Goal: Task Accomplishment & Management: Manage account settings

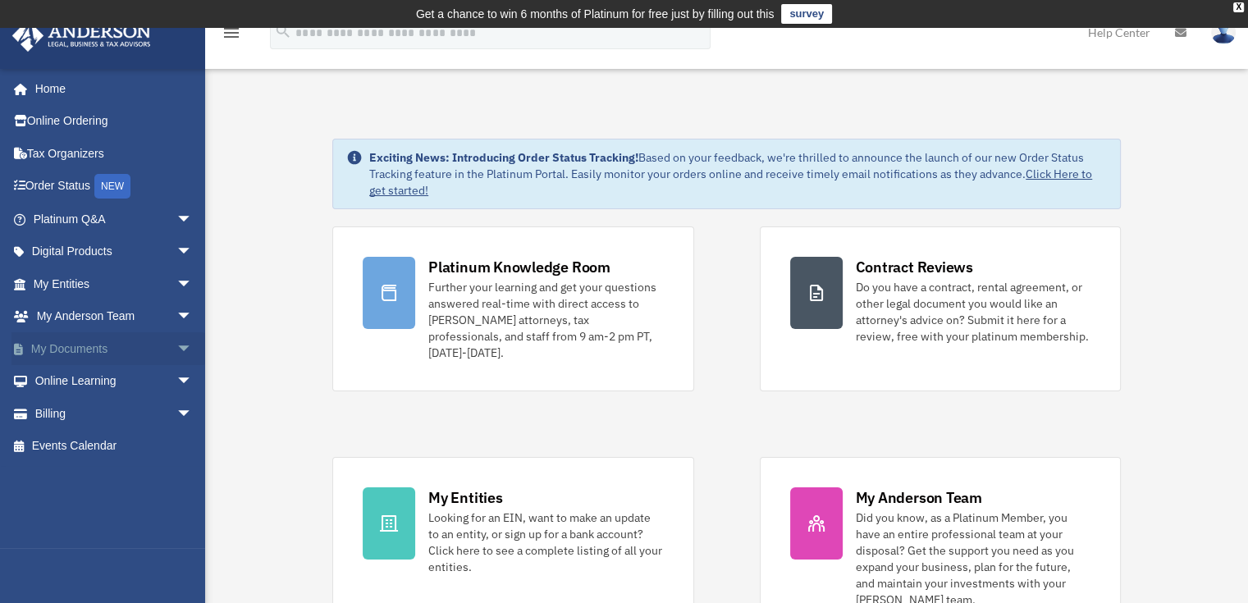
click at [179, 345] on span "arrow_drop_down" at bounding box center [192, 349] width 33 height 34
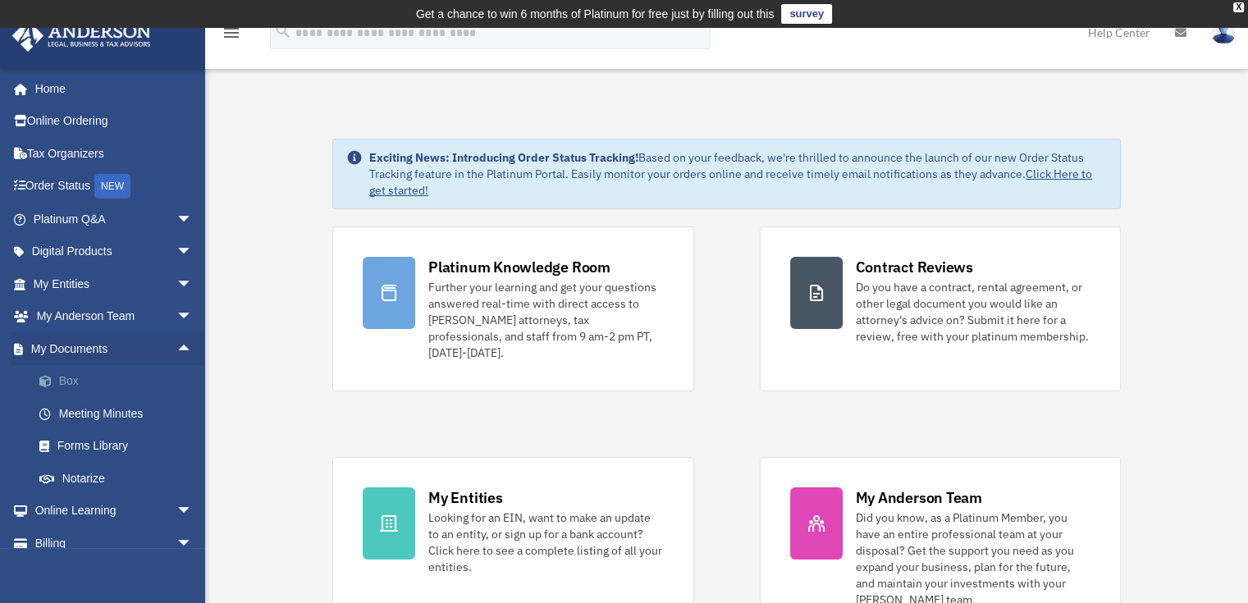
click at [72, 387] on link "Box" at bounding box center [120, 381] width 194 height 33
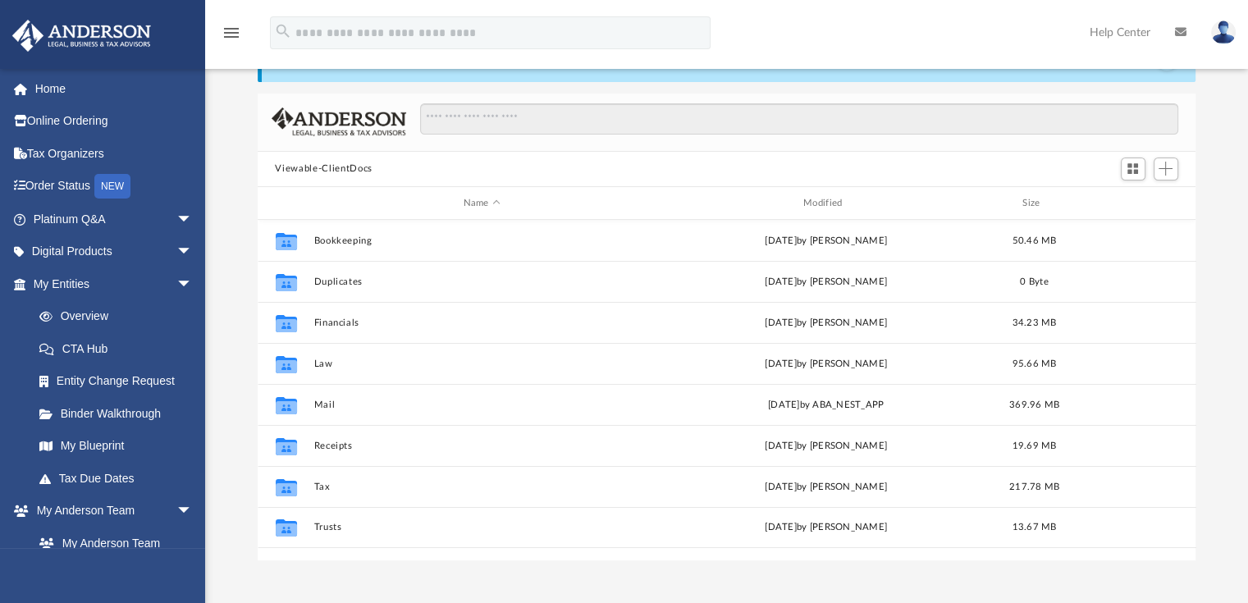
scroll to position [103, 0]
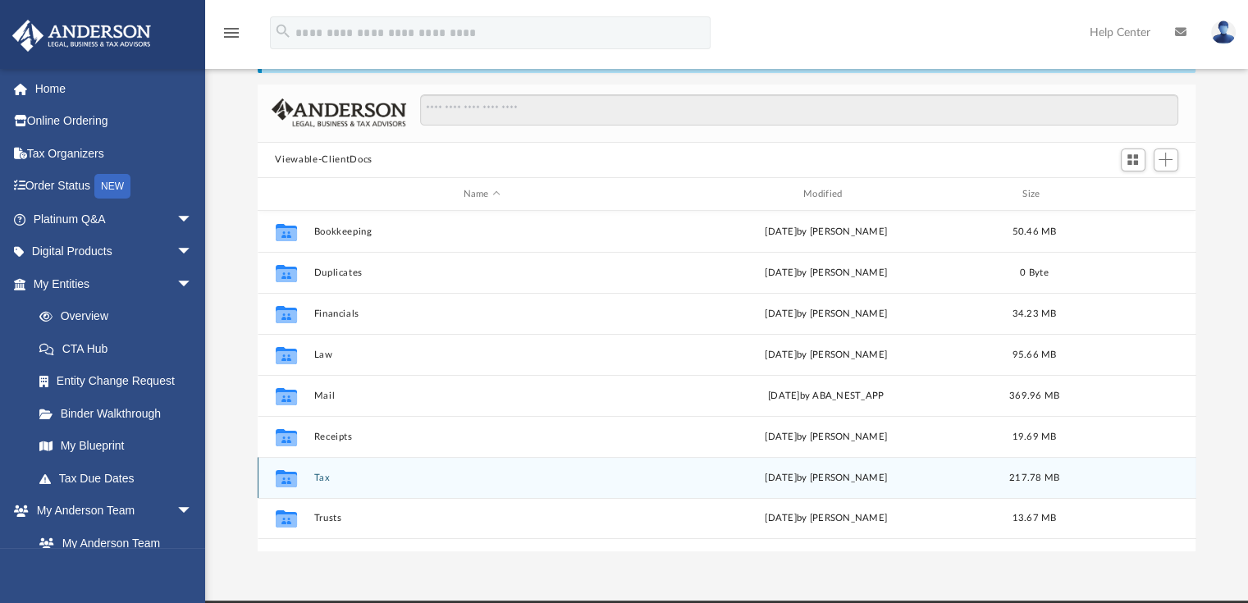
click at [374, 480] on button "Tax" at bounding box center [481, 478] width 336 height 11
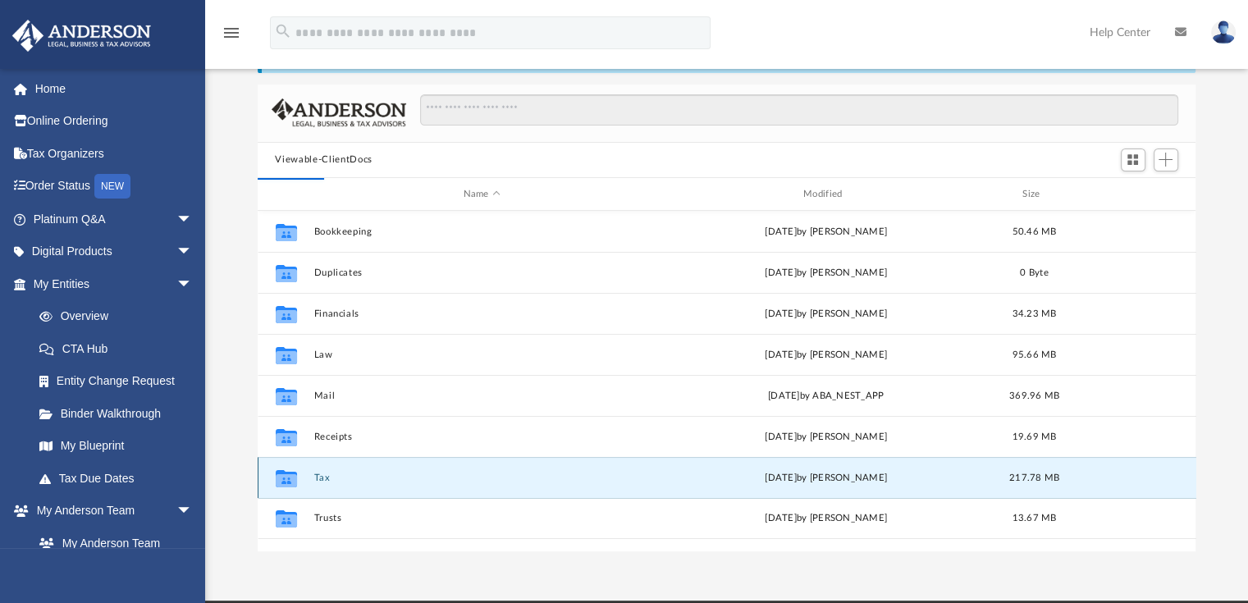
click at [336, 479] on button "Tax" at bounding box center [481, 478] width 336 height 11
click at [335, 481] on button "Tax" at bounding box center [481, 478] width 336 height 11
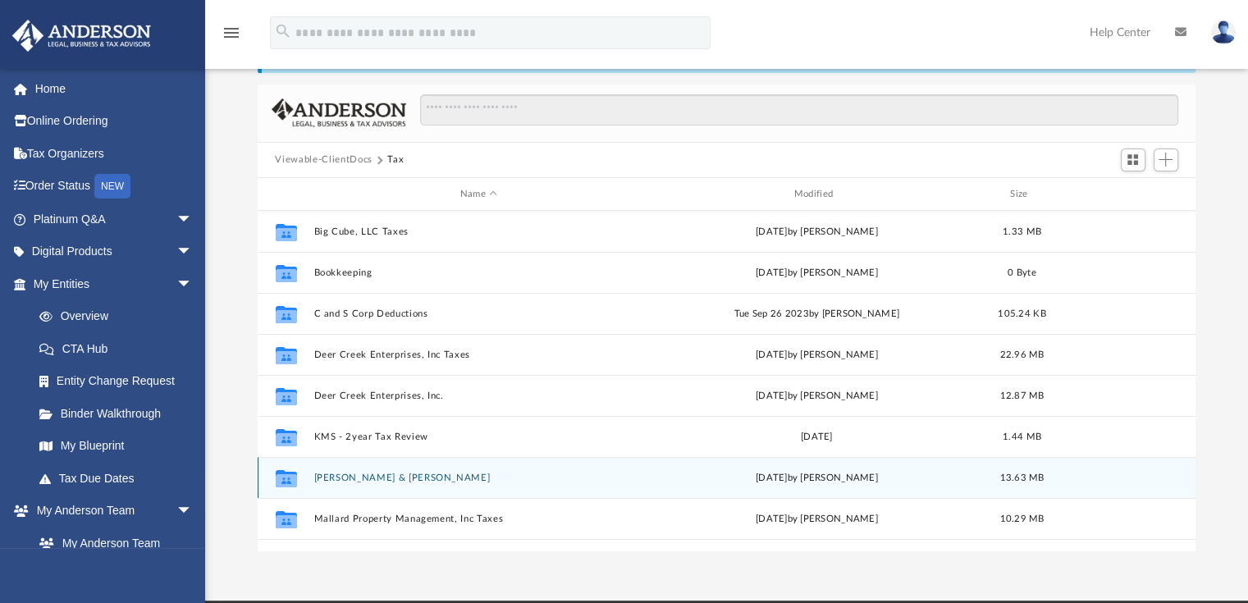
click at [354, 473] on button "Lee, Sandra C. & Jemmings, Patrick L." at bounding box center [478, 478] width 331 height 11
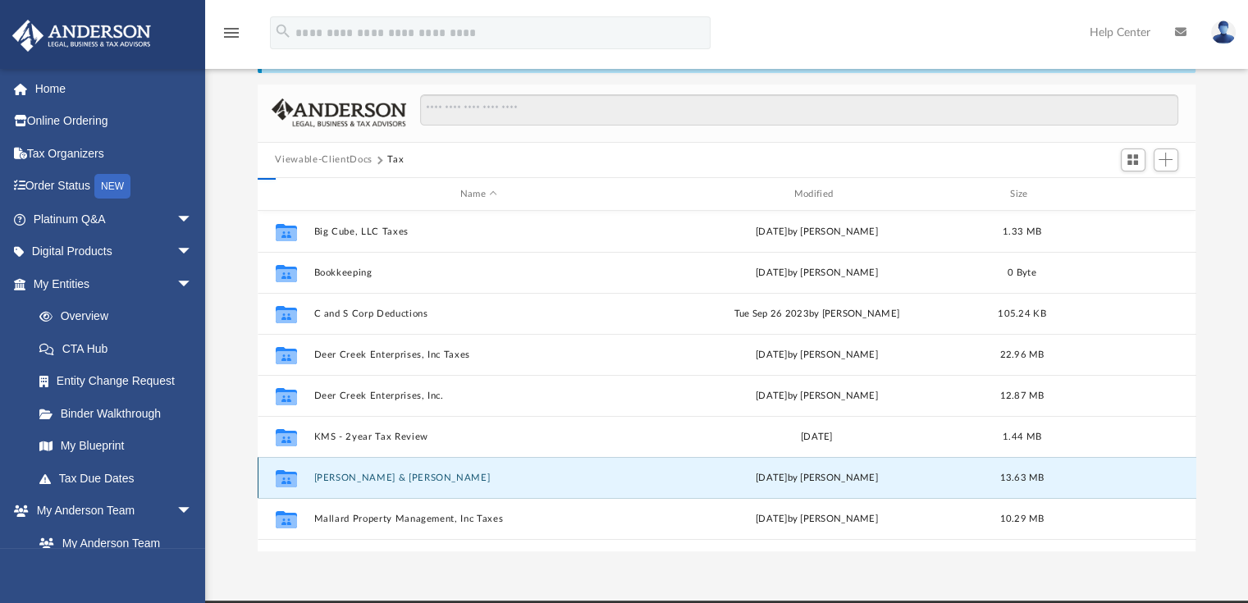
click at [361, 474] on button "Lee, Sandra C. & Jemmings, Patrick L." at bounding box center [478, 478] width 331 height 11
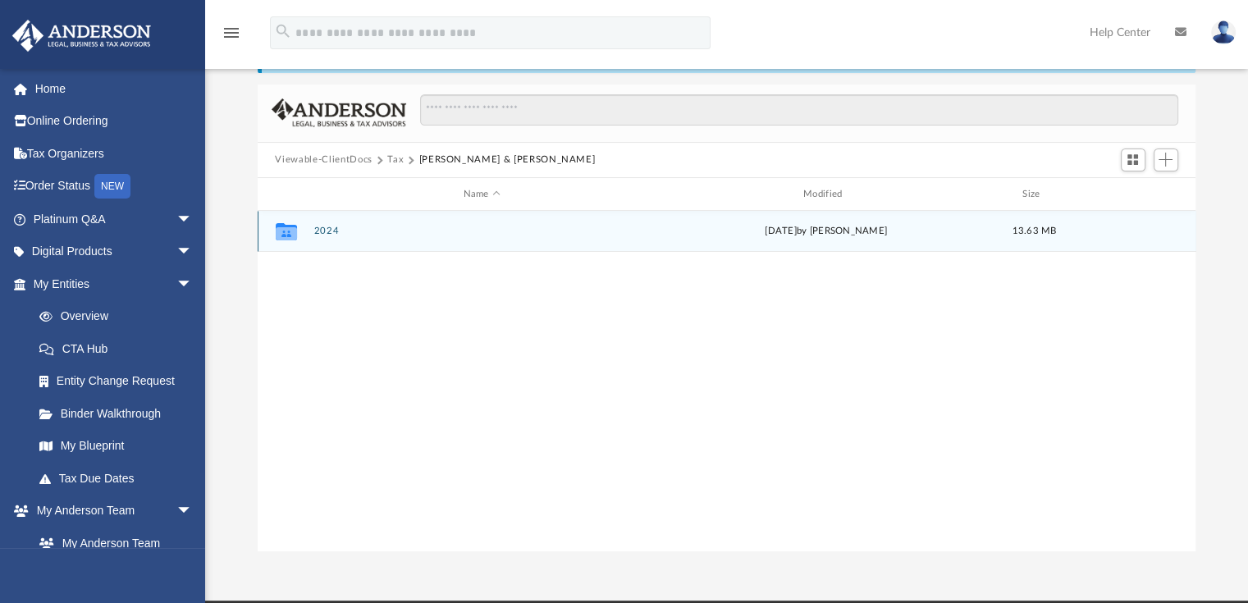
click at [295, 233] on icon "grid" at bounding box center [285, 233] width 21 height 13
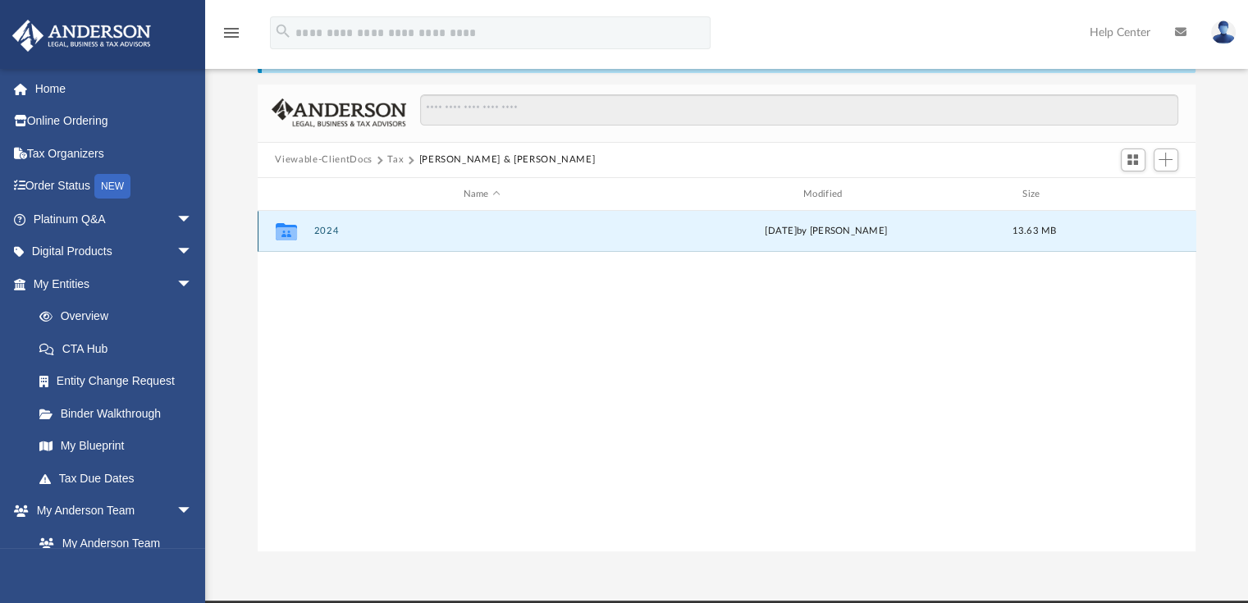
click at [292, 236] on icon "grid" at bounding box center [285, 233] width 21 height 13
click at [395, 162] on button "Tax" at bounding box center [395, 160] width 16 height 15
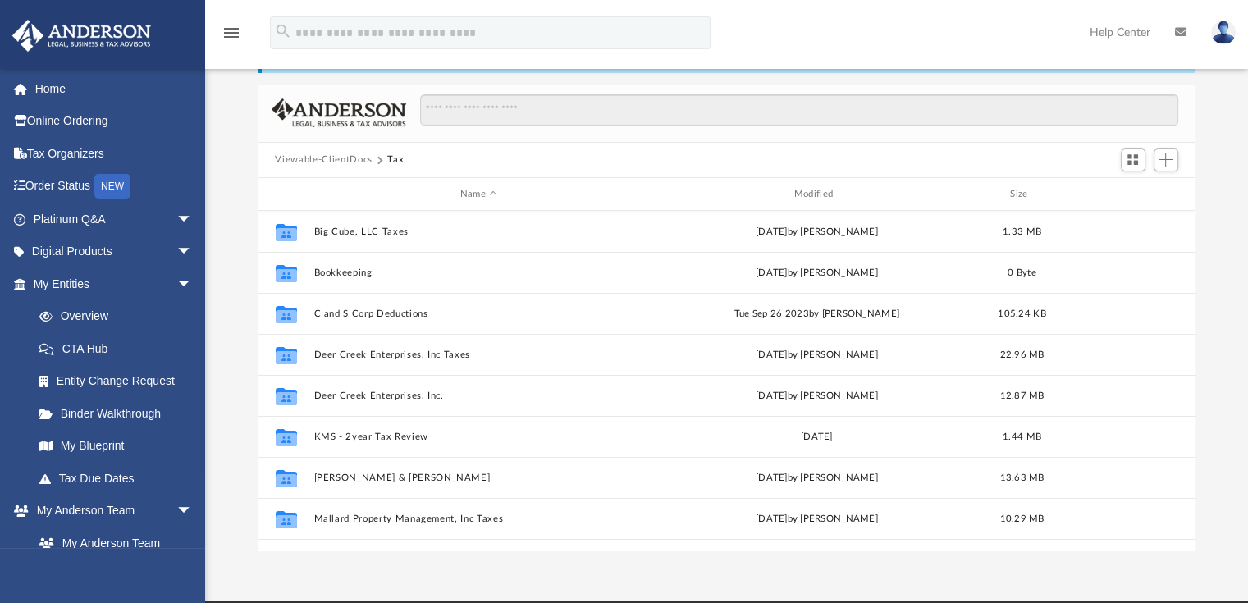
click at [408, 159] on div "Viewable-ClientDocs Tax" at bounding box center [346, 160] width 143 height 15
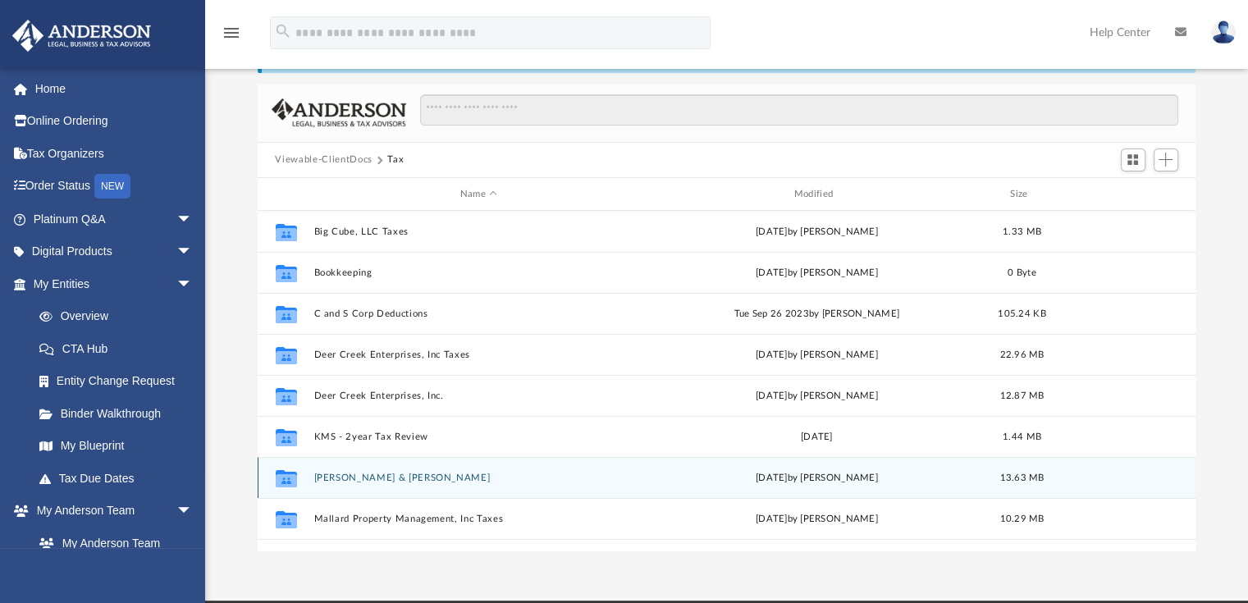
click at [295, 476] on icon "grid" at bounding box center [285, 480] width 21 height 13
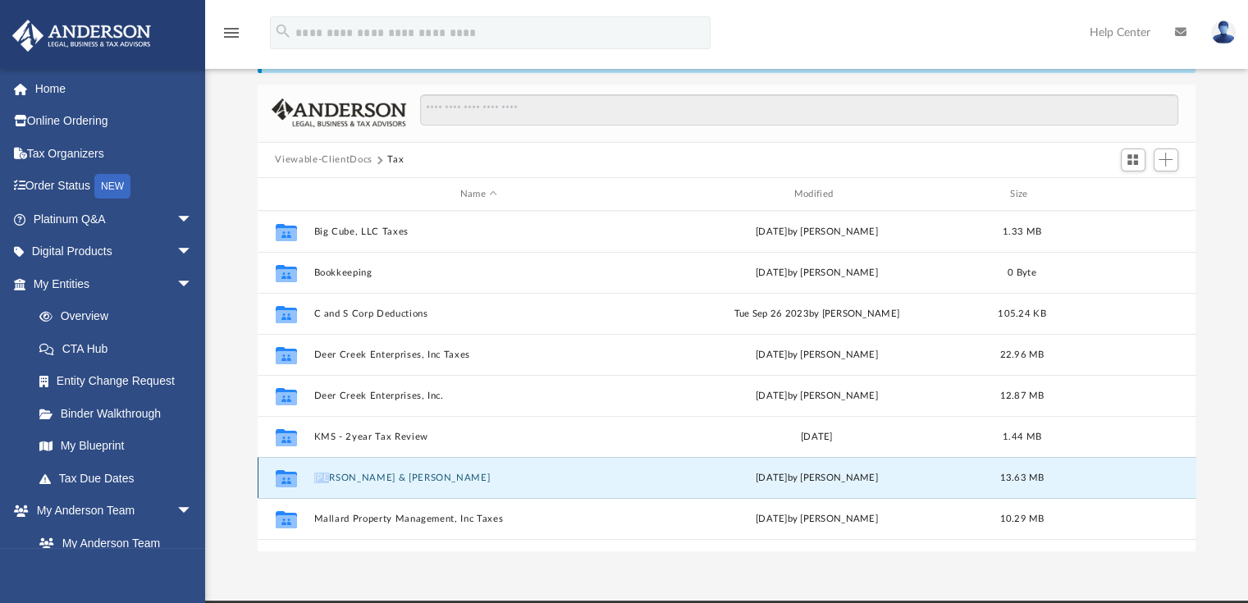
click at [295, 476] on icon "grid" at bounding box center [285, 480] width 21 height 13
click at [283, 481] on icon "grid" at bounding box center [285, 478] width 21 height 17
click at [631, 478] on button "Lee, Sandra C. & Jemmings, Patrick L." at bounding box center [478, 478] width 331 height 11
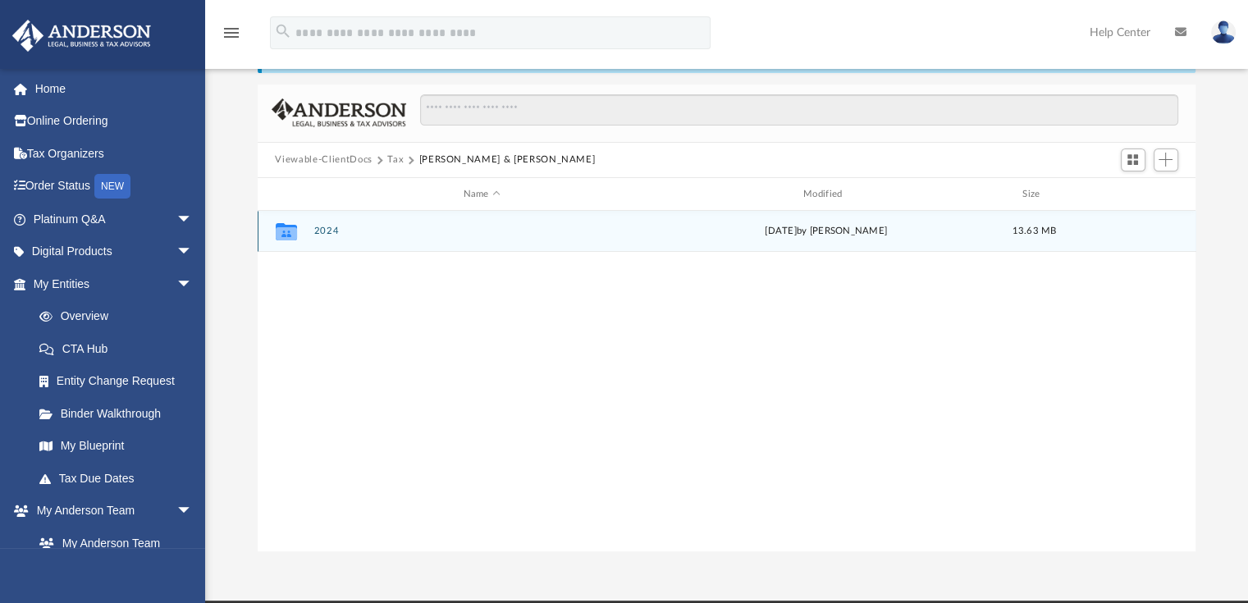
click at [282, 232] on icon "grid" at bounding box center [285, 233] width 21 height 13
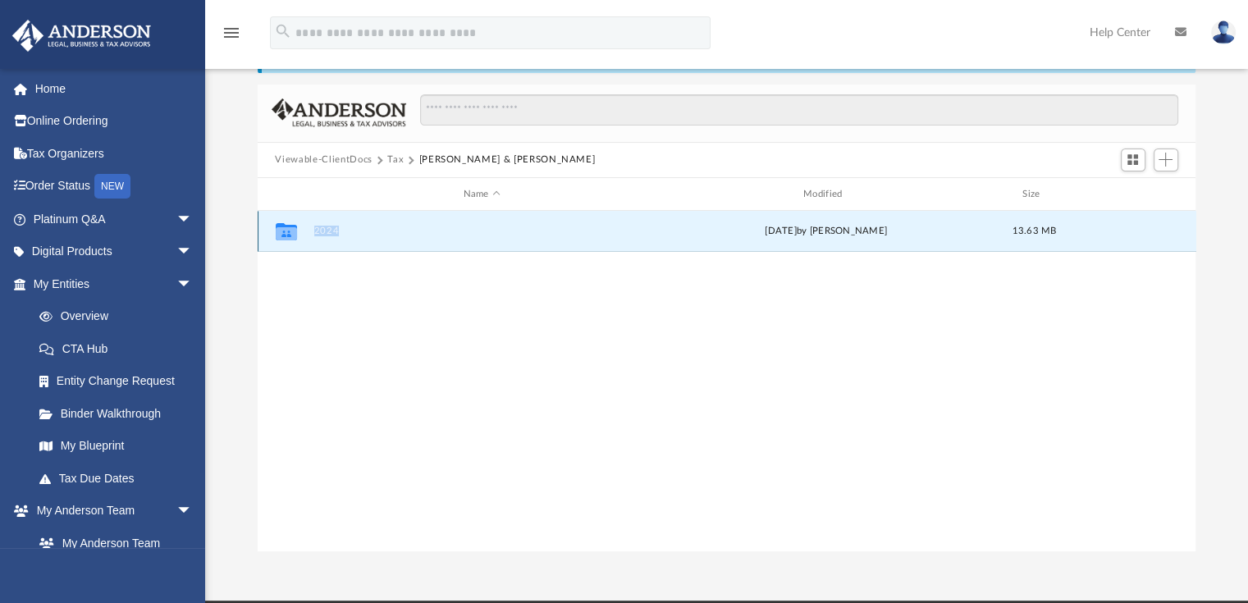
click at [282, 232] on icon "grid" at bounding box center [285, 233] width 21 height 13
click at [279, 231] on icon "grid" at bounding box center [285, 233] width 21 height 13
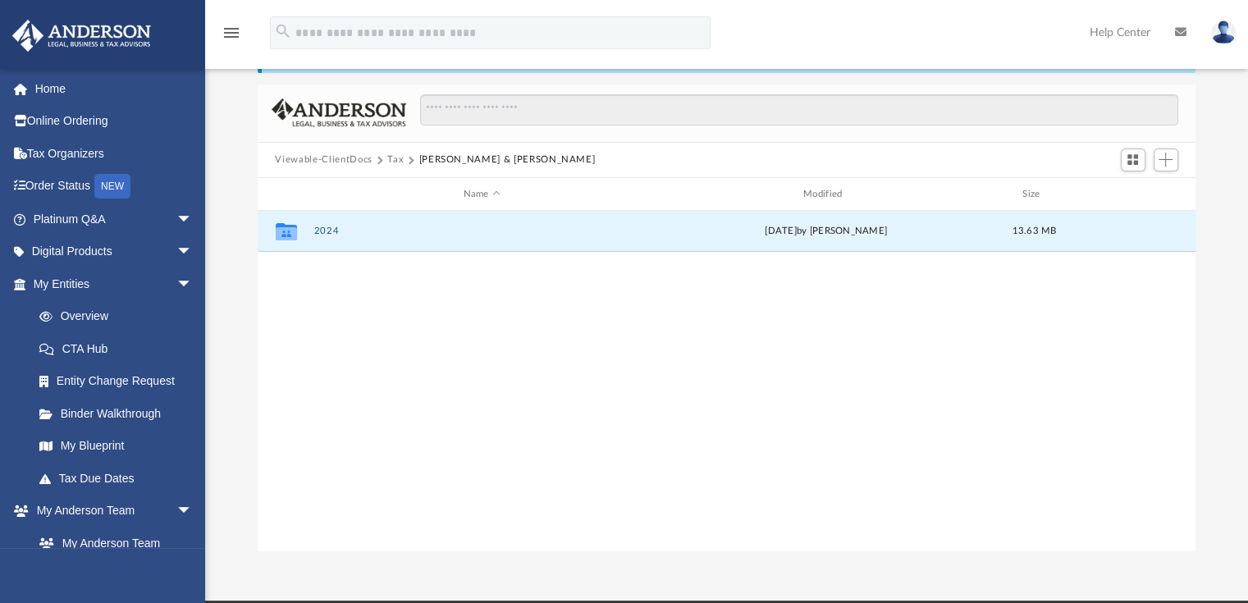
drag, startPoint x: 345, startPoint y: 348, endPoint x: 321, endPoint y: 311, distance: 43.9
click at [345, 343] on div "Collaborated Folder 2024 Fri Aug 29 2025 by sandra Lee 13.63 MB" at bounding box center [727, 381] width 939 height 340
click at [284, 230] on icon "grid" at bounding box center [285, 233] width 21 height 13
click at [284, 229] on icon "grid" at bounding box center [285, 233] width 21 height 13
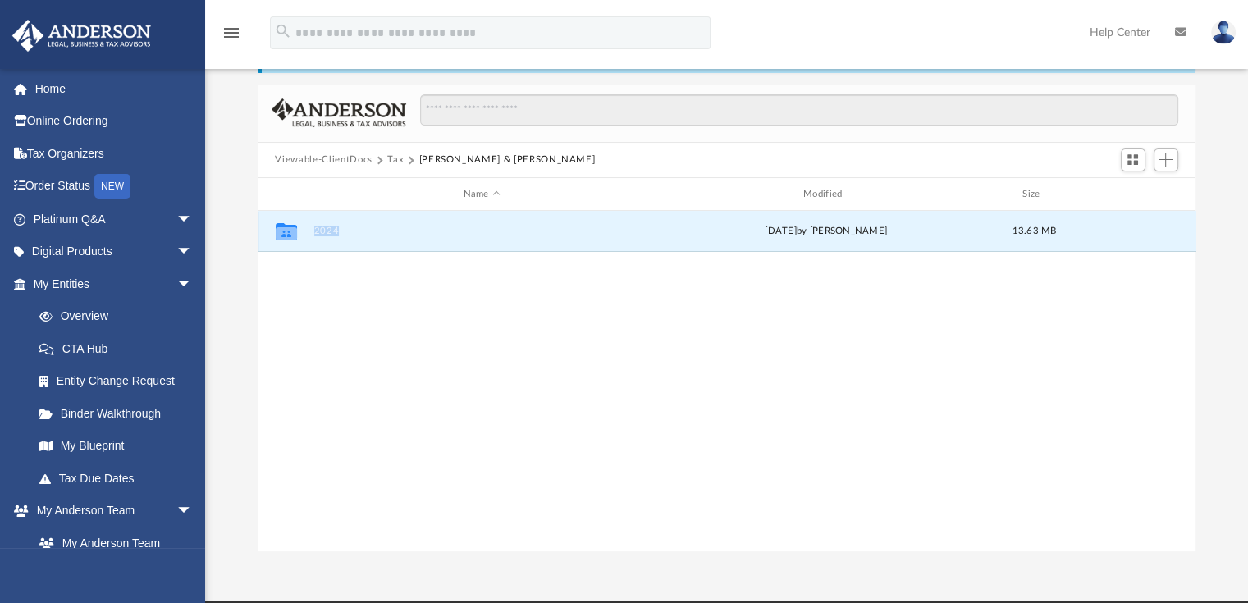
click at [284, 229] on icon "grid" at bounding box center [285, 233] width 21 height 13
click at [284, 228] on icon "grid" at bounding box center [285, 233] width 21 height 13
click at [441, 364] on div "Collaborated Folder 2024 Fri Aug 29 2025 by sandra Lee 13.63 MB" at bounding box center [727, 381] width 939 height 340
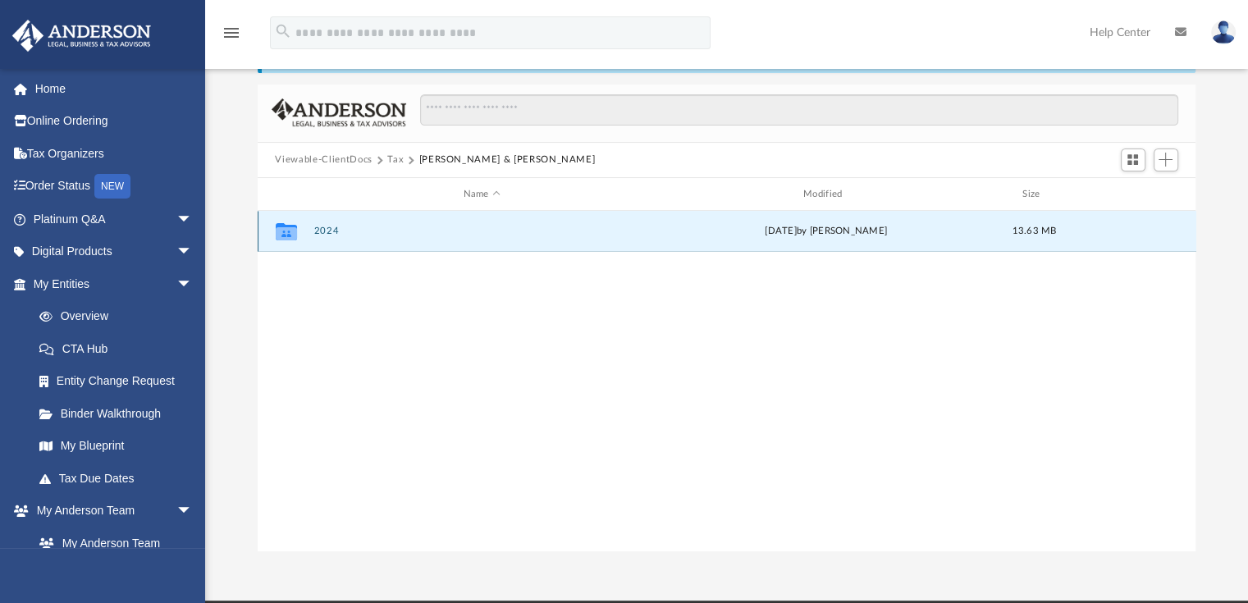
click at [332, 231] on button "2024" at bounding box center [481, 231] width 336 height 11
click at [284, 231] on icon "grid" at bounding box center [285, 231] width 21 height 17
click at [286, 229] on icon "grid" at bounding box center [285, 233] width 21 height 13
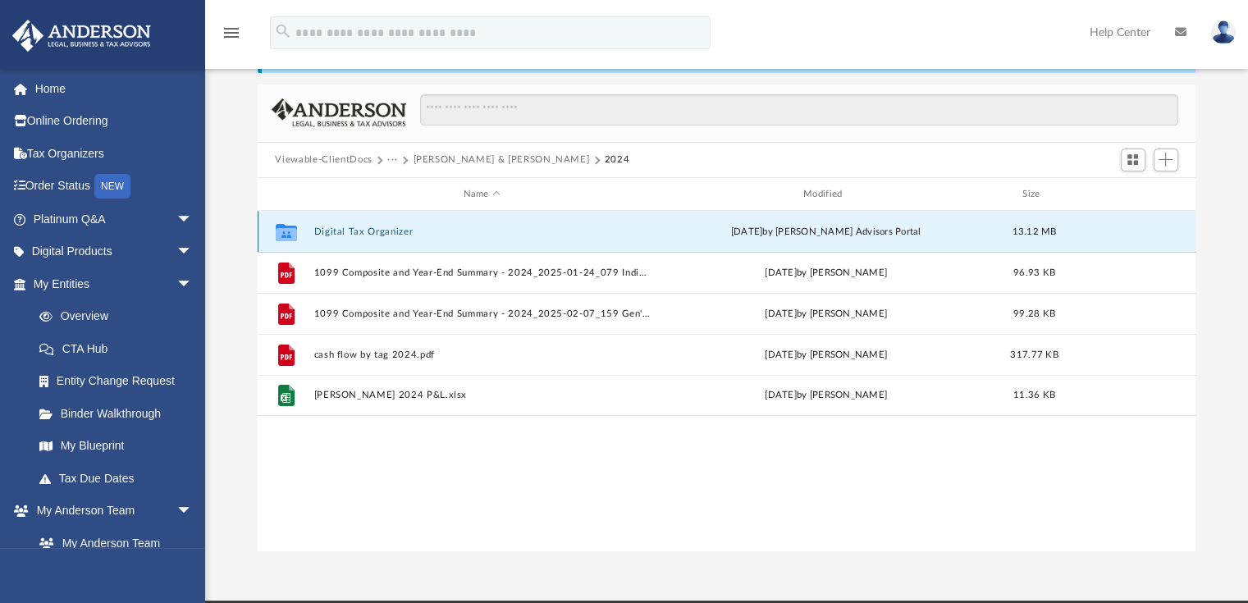
click at [289, 228] on icon "grid" at bounding box center [285, 234] width 21 height 13
click at [290, 228] on icon "grid" at bounding box center [285, 234] width 21 height 13
click at [1169, 160] on span "Add" at bounding box center [1165, 160] width 14 height 14
click at [1123, 196] on li "Upload" at bounding box center [1142, 192] width 53 height 17
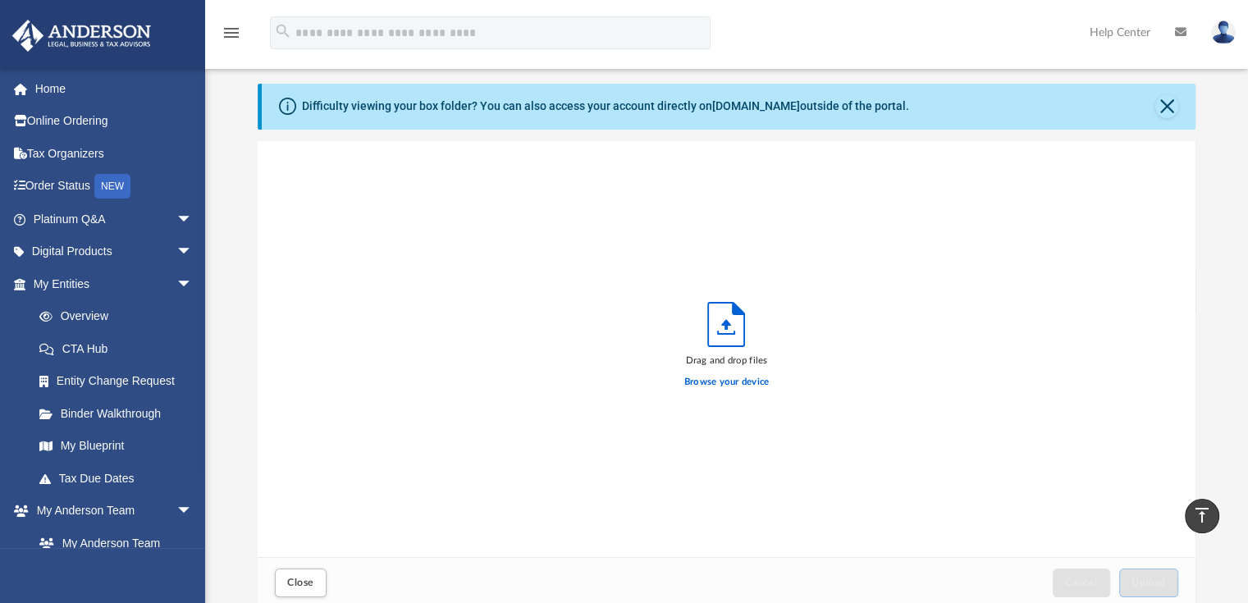
scroll to position [0, 0]
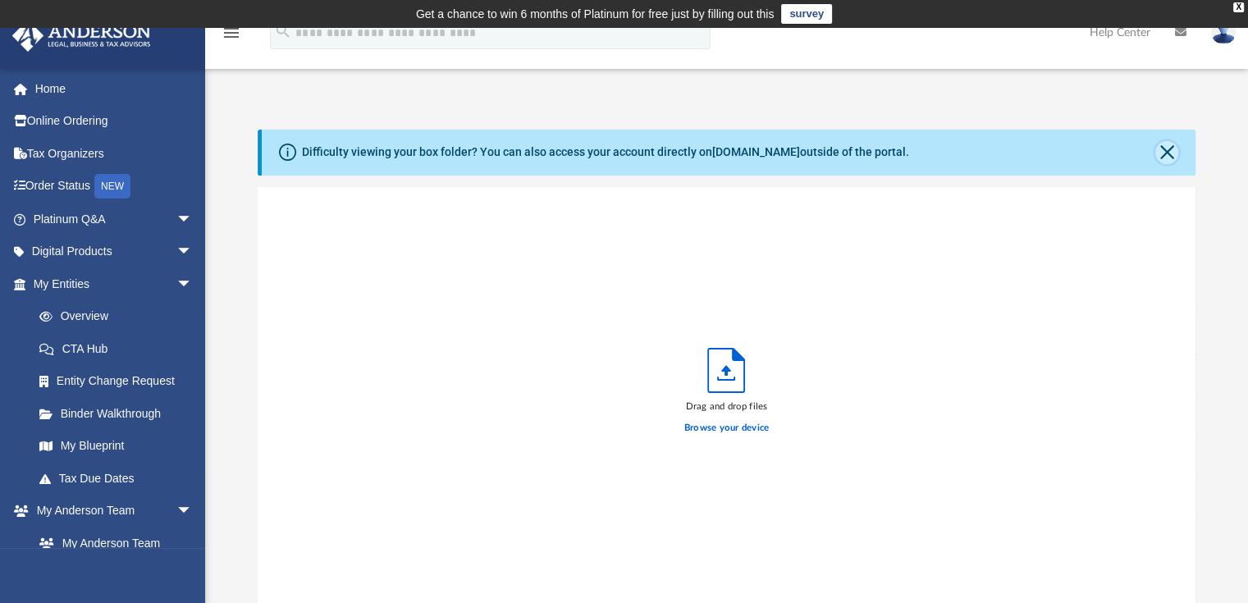
click at [1160, 158] on button "Close" at bounding box center [1166, 152] width 23 height 23
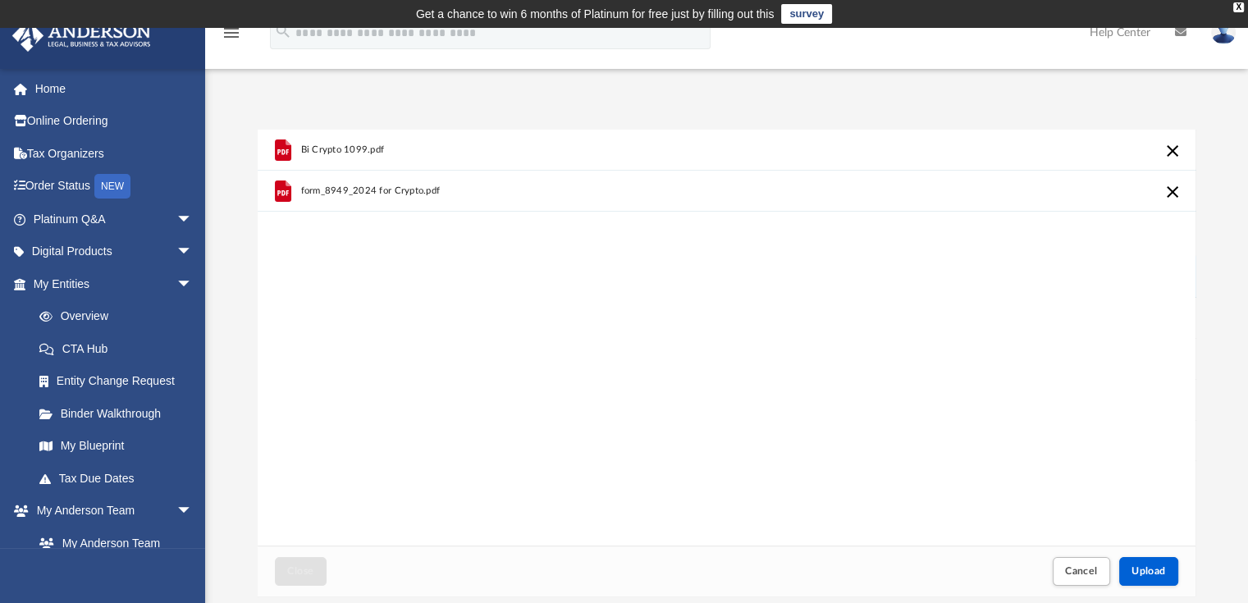
scroll to position [143, 0]
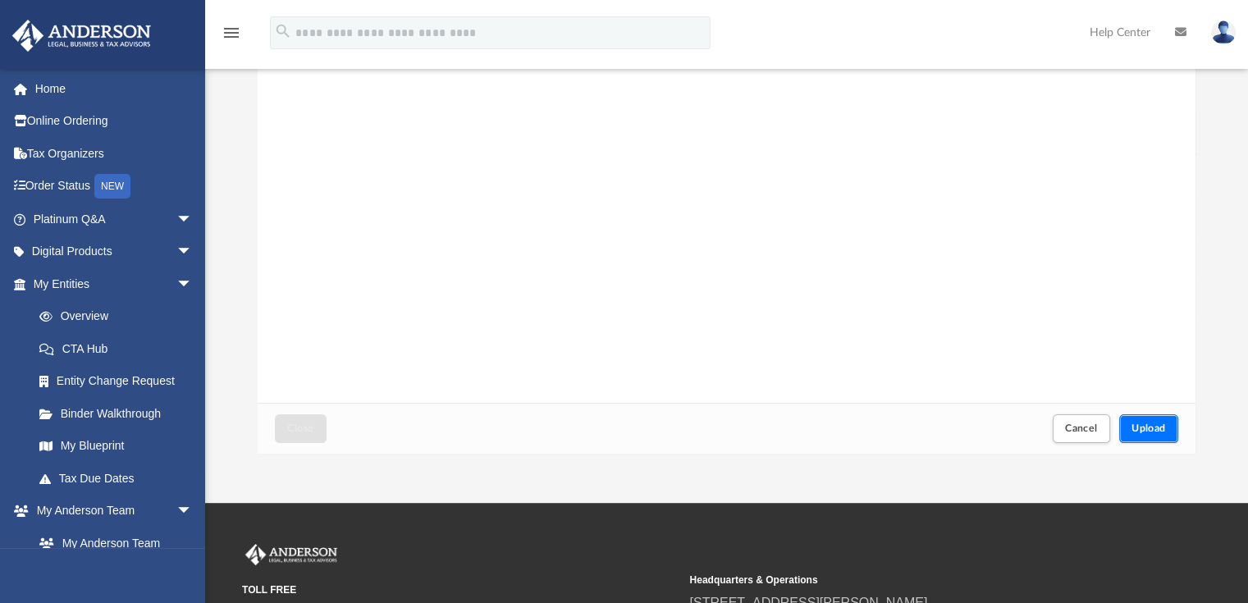
click at [1151, 428] on span "Upload" at bounding box center [1148, 428] width 34 height 10
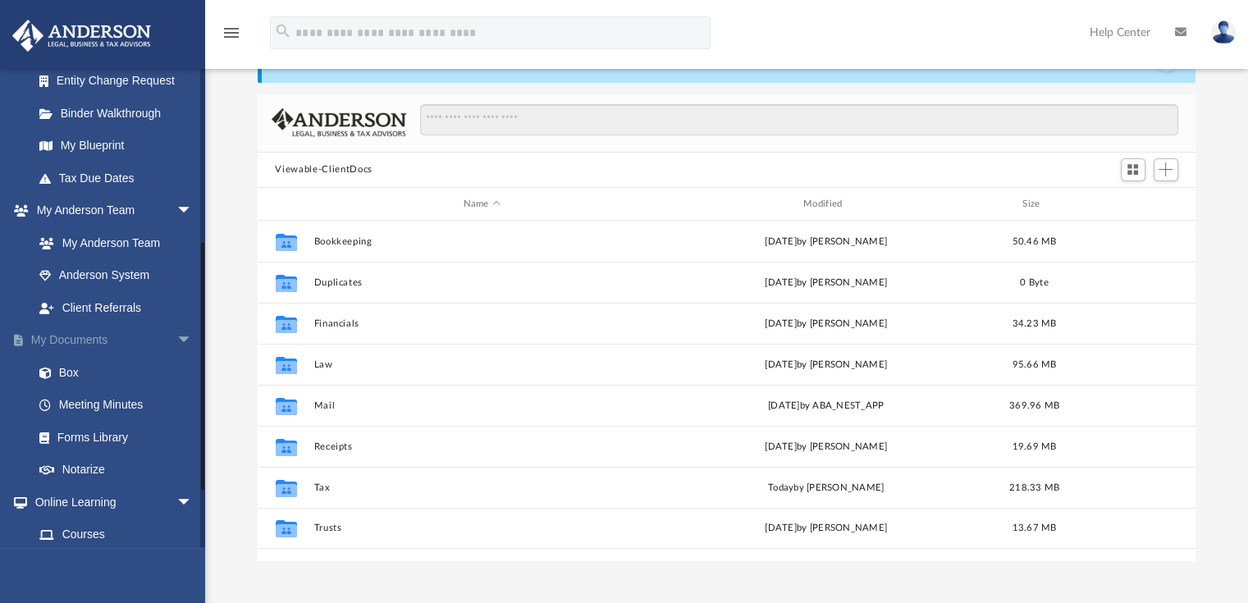
scroll to position [328, 0]
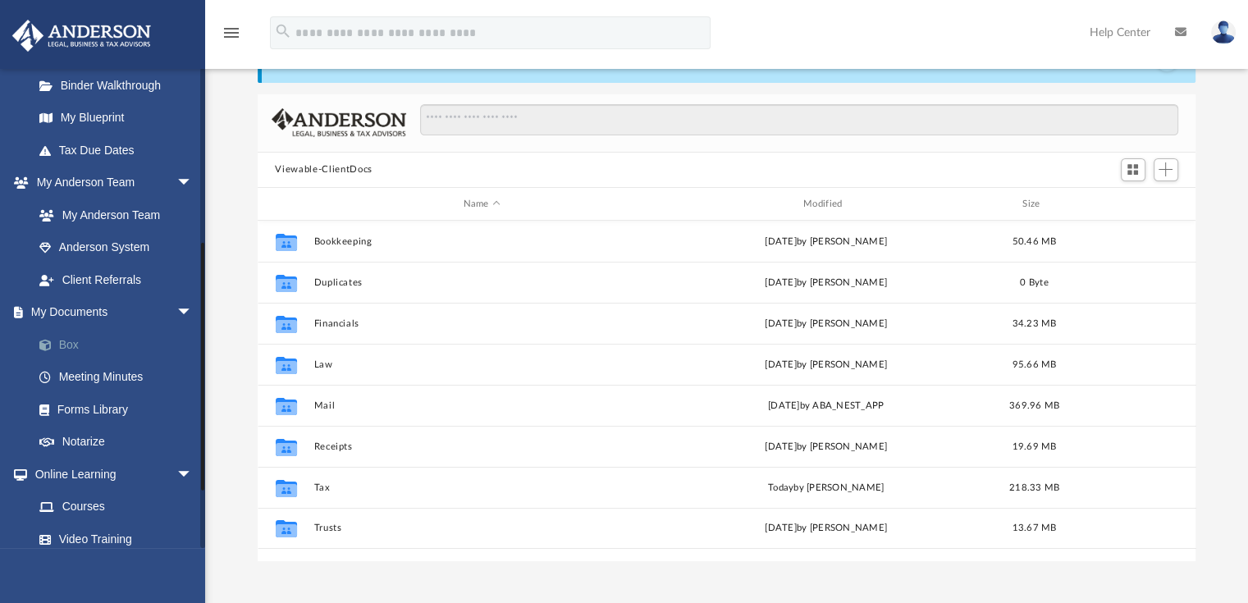
click at [68, 346] on link "Box" at bounding box center [120, 344] width 194 height 33
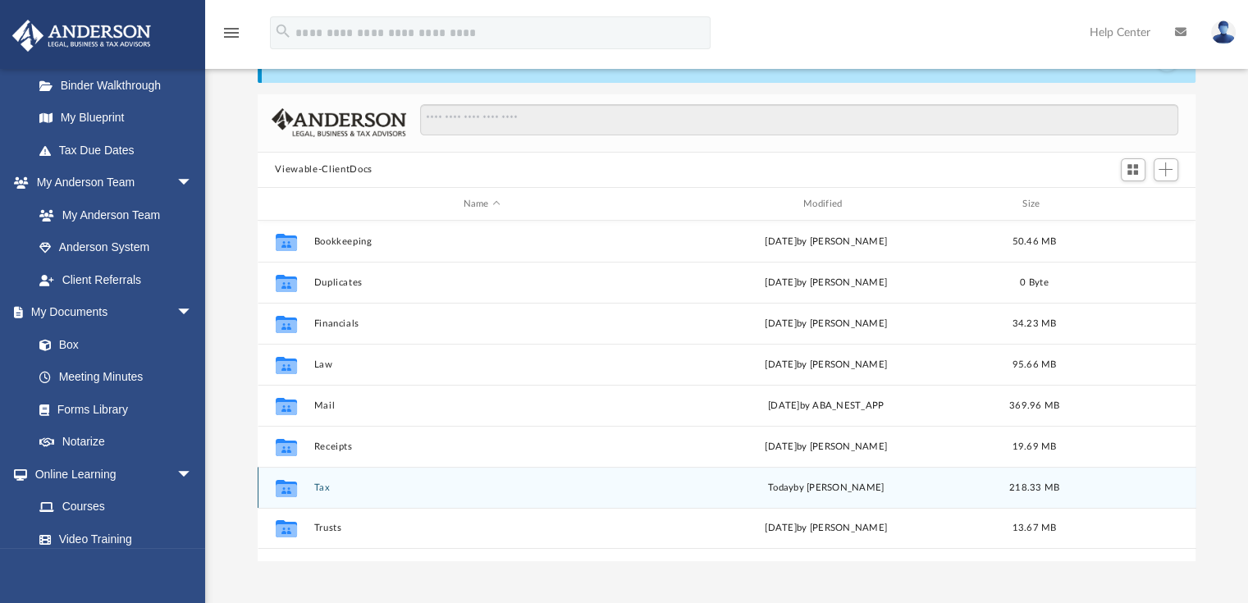
click at [323, 491] on button "Tax" at bounding box center [481, 487] width 336 height 11
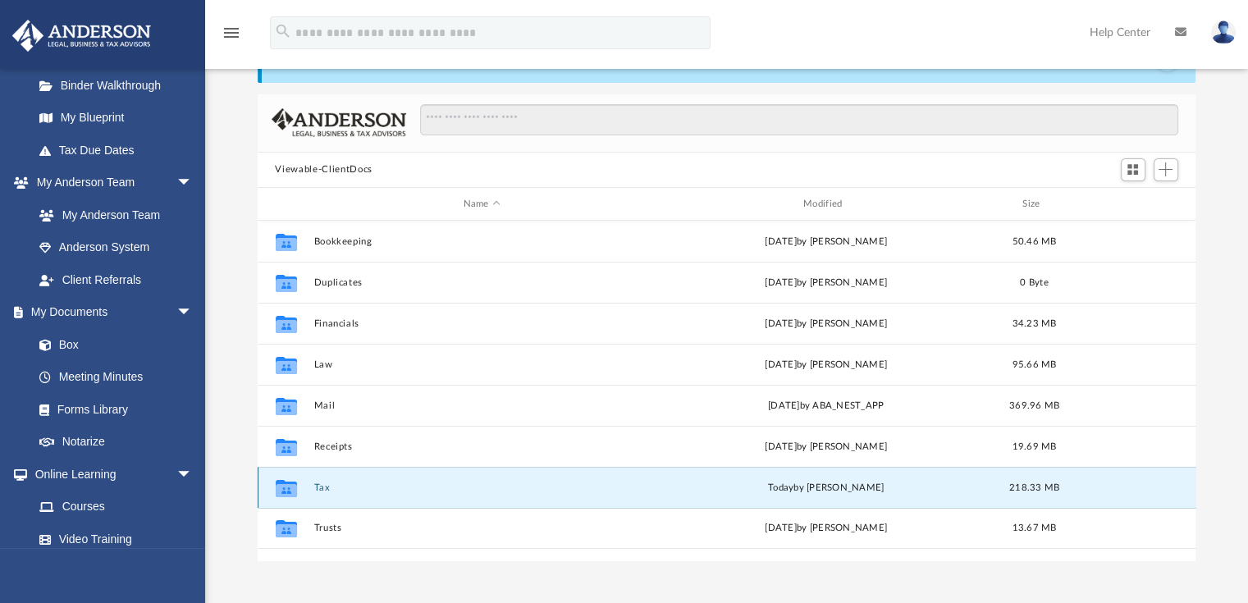
click at [323, 491] on button "Tax" at bounding box center [481, 487] width 336 height 11
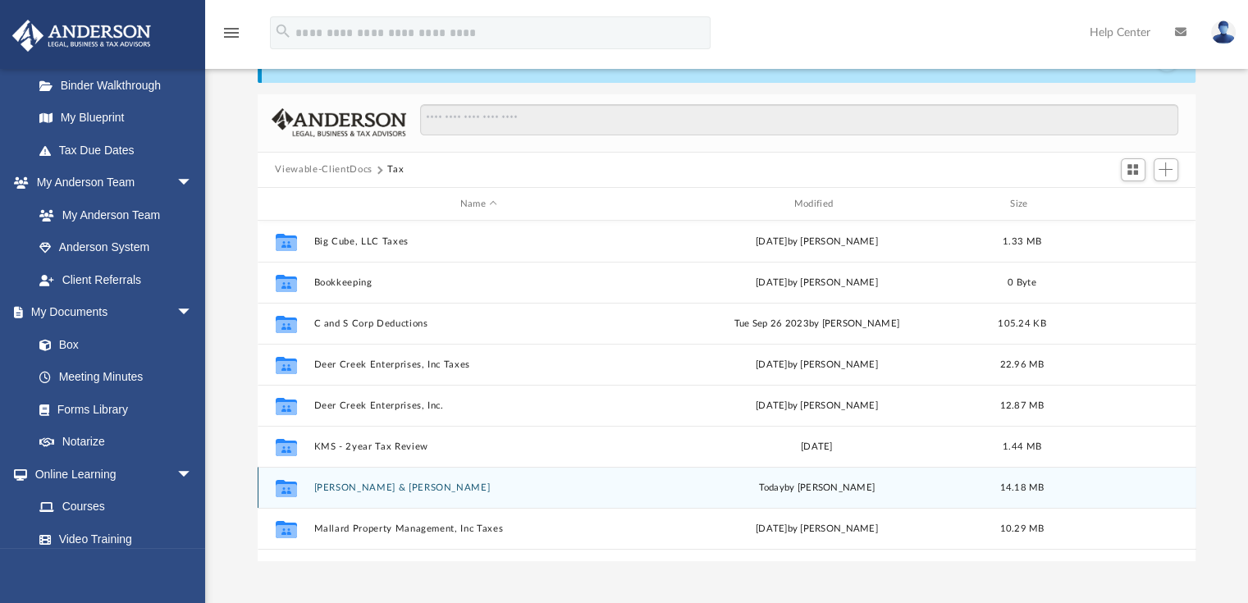
click at [323, 489] on button "Lee, Sandra C. & Jemmings, Patrick L." at bounding box center [478, 487] width 331 height 11
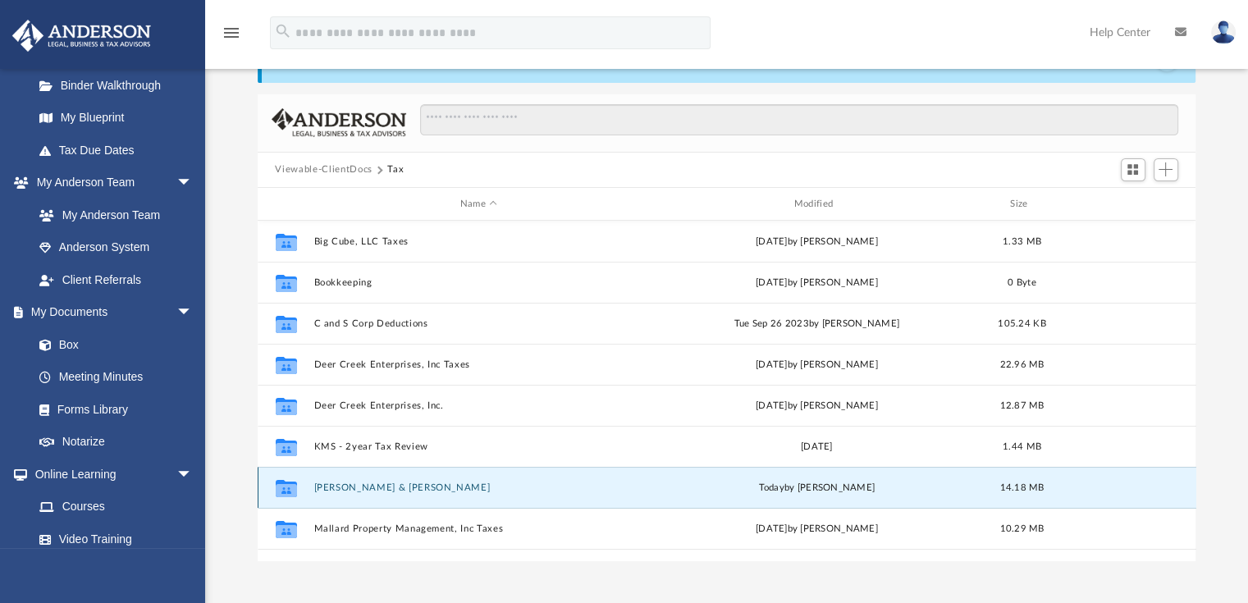
click at [323, 489] on button "Lee, Sandra C. & Jemmings, Patrick L." at bounding box center [478, 487] width 331 height 11
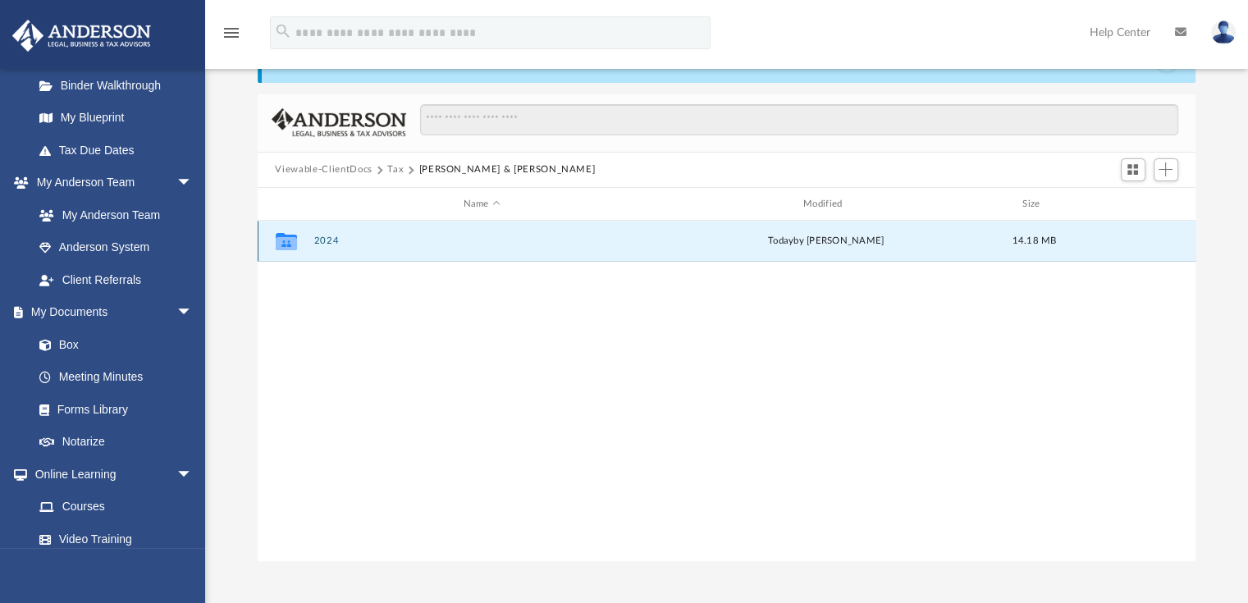
click at [322, 240] on button "2024" at bounding box center [481, 241] width 336 height 11
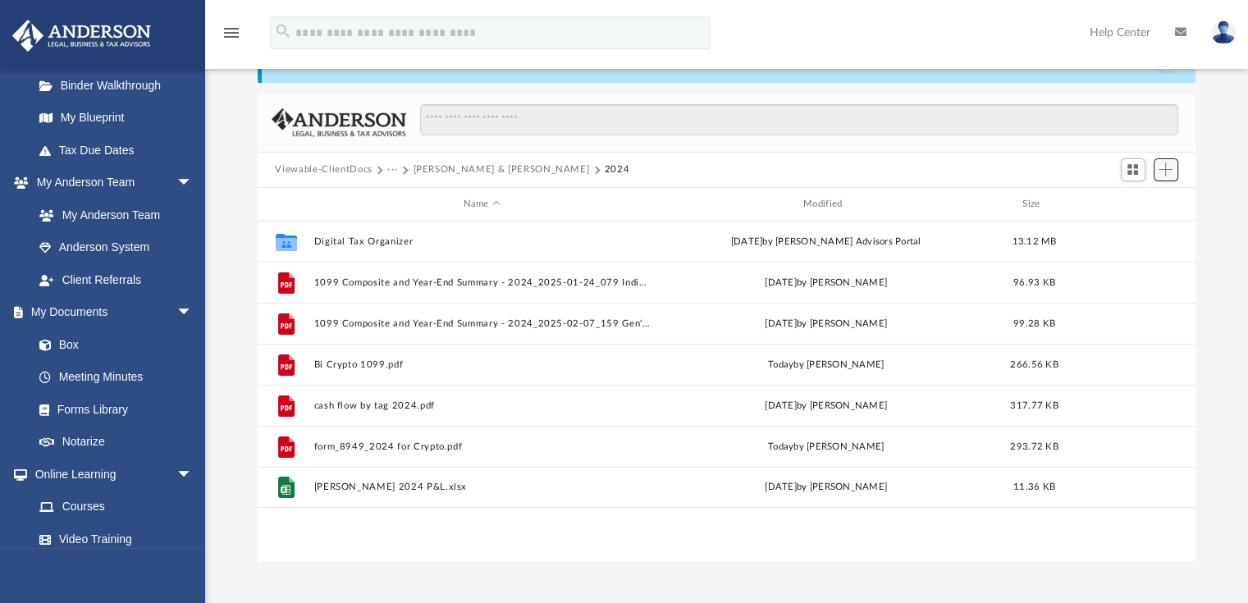
click at [1165, 170] on span "Add" at bounding box center [1165, 169] width 14 height 14
click at [1132, 199] on li "Upload" at bounding box center [1142, 202] width 53 height 17
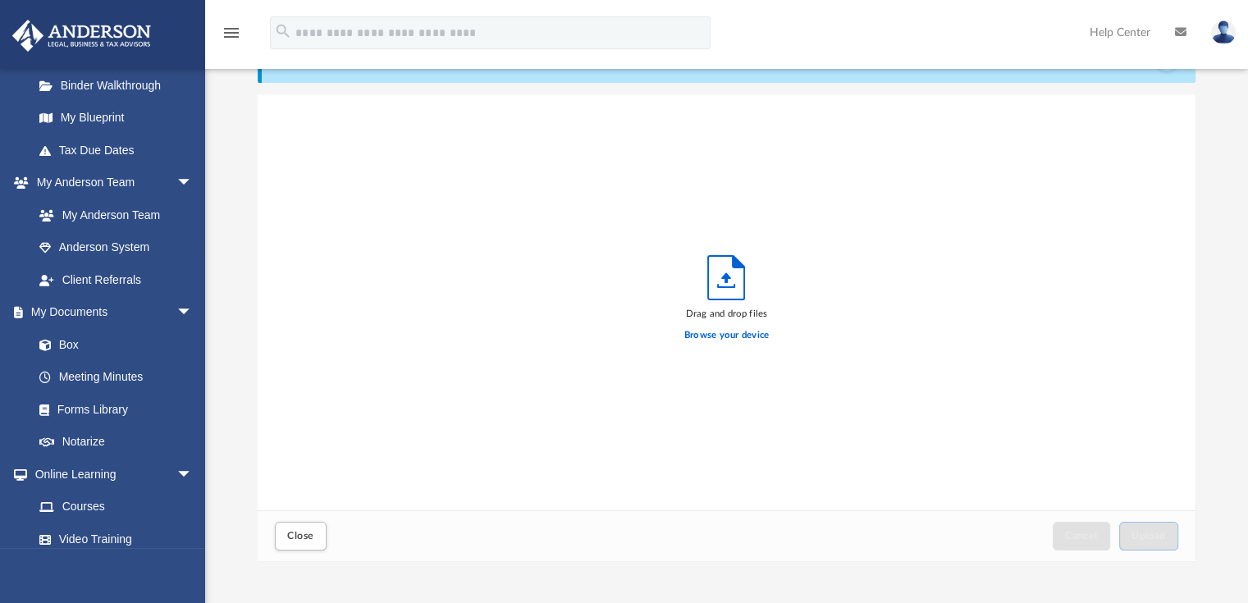
scroll to position [404, 925]
click at [725, 337] on label "Browse your device" at bounding box center [726, 335] width 85 height 15
click at [0, 0] on input "Browse your device" at bounding box center [0, 0] width 0 height 0
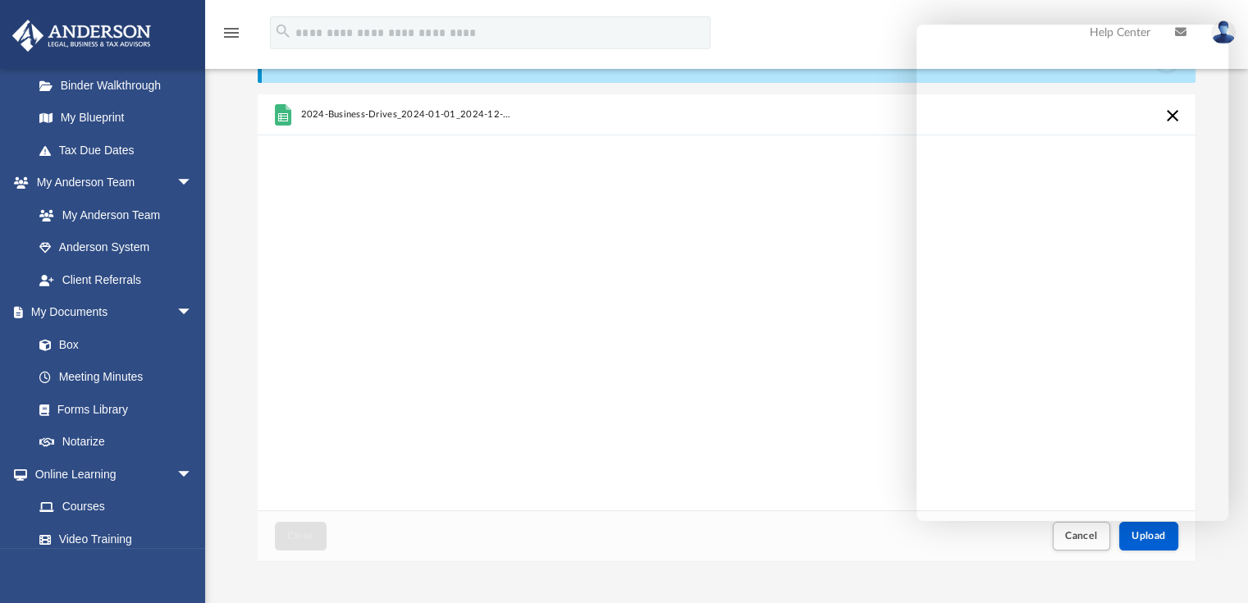
click at [871, 509] on div "2024-Business-Drives_2024-01-01_2024-12-31.csv" at bounding box center [727, 302] width 939 height 417
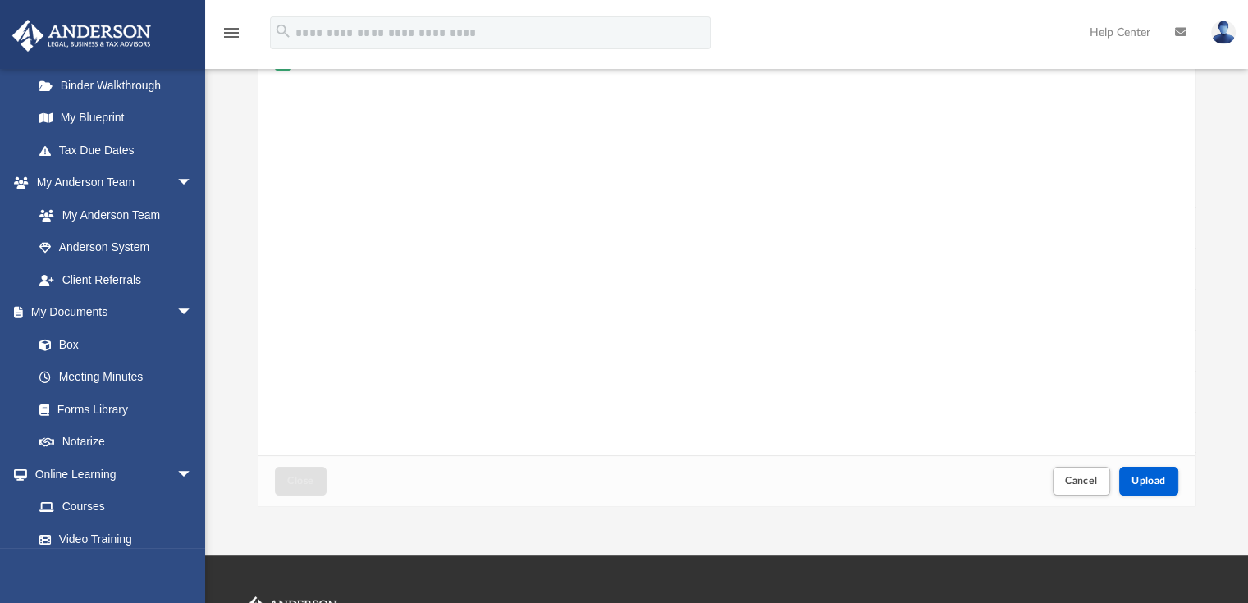
scroll to position [257, 0]
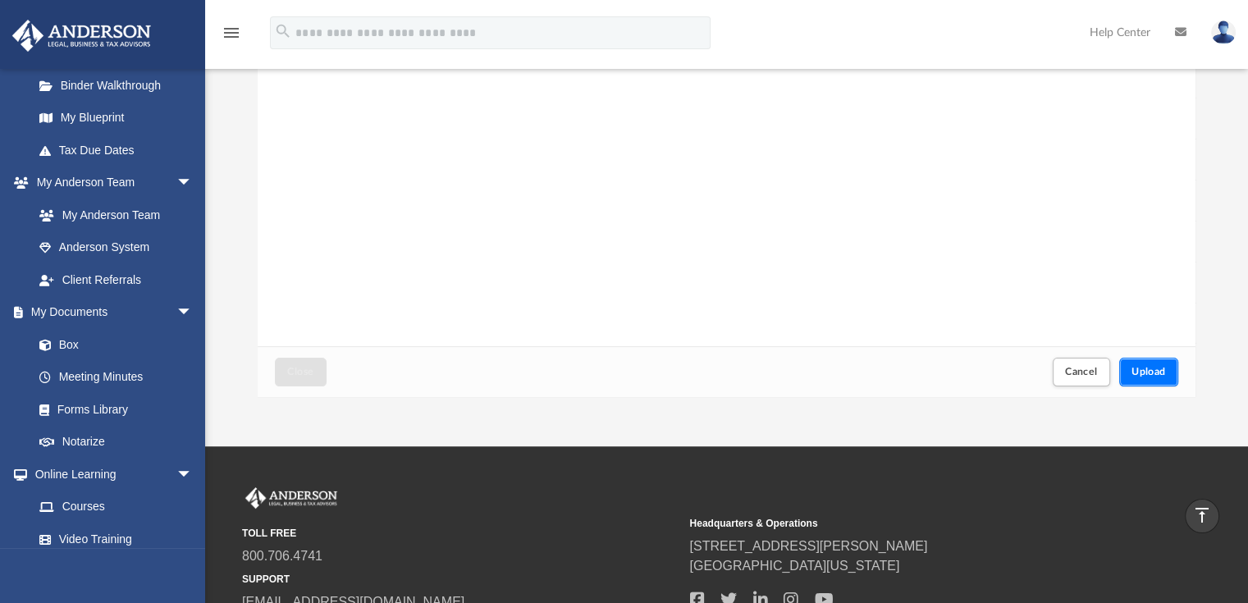
click at [1142, 367] on span "Upload" at bounding box center [1148, 372] width 34 height 10
click at [1142, 367] on div "Upload" at bounding box center [1148, 372] width 57 height 27
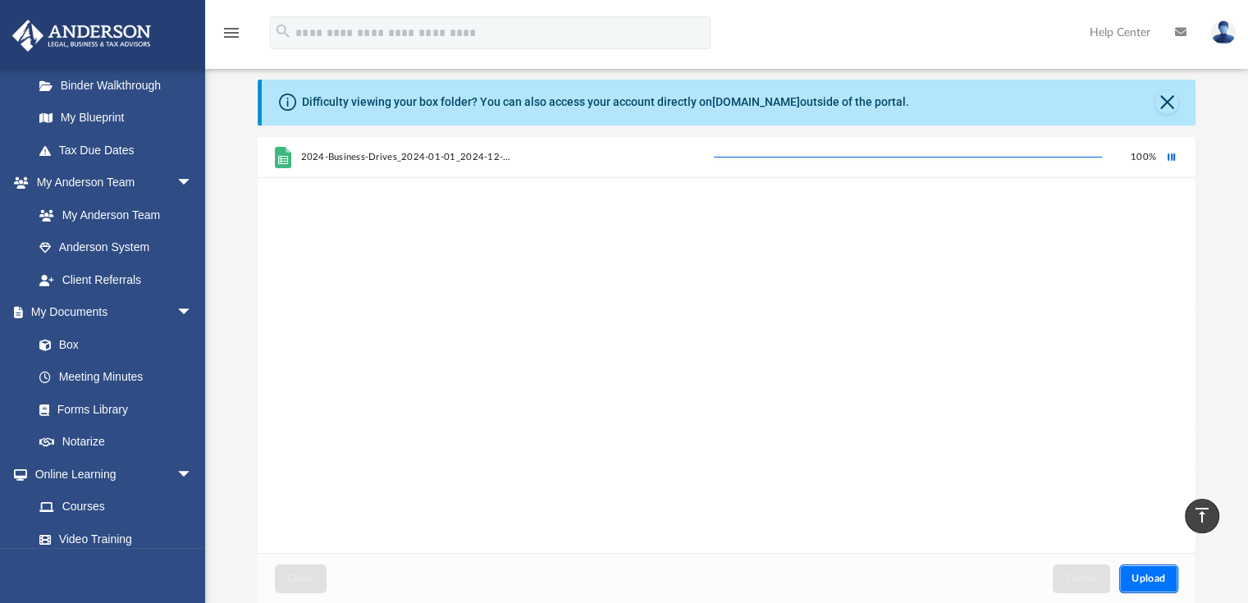
scroll to position [0, 0]
